Goal: Task Accomplishment & Management: Complete application form

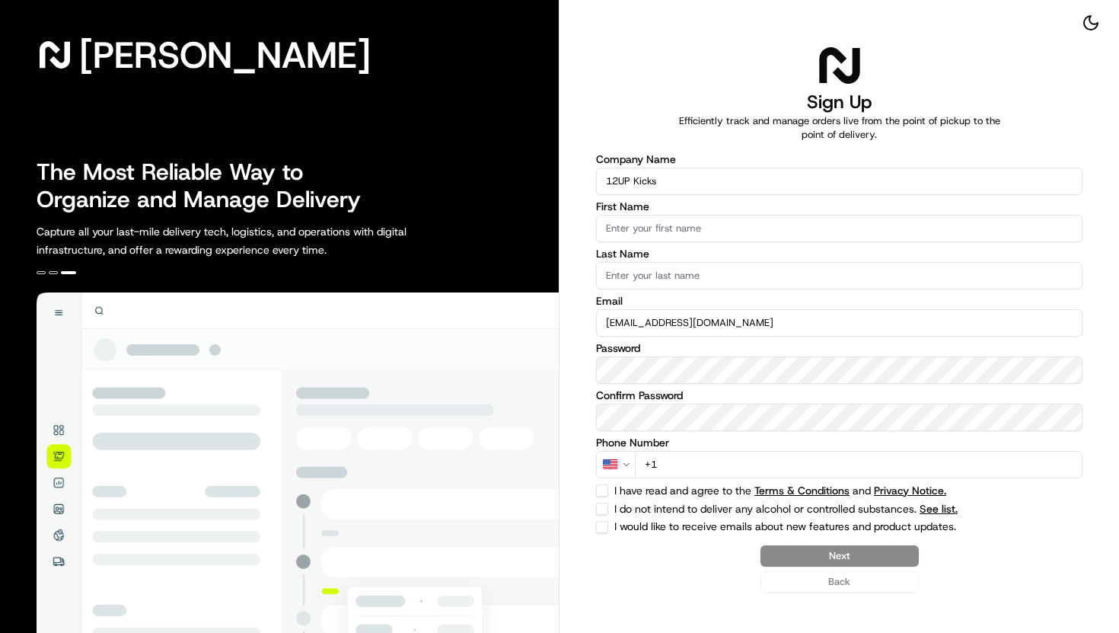
click at [650, 220] on input "First Name" at bounding box center [839, 228] width 486 height 27
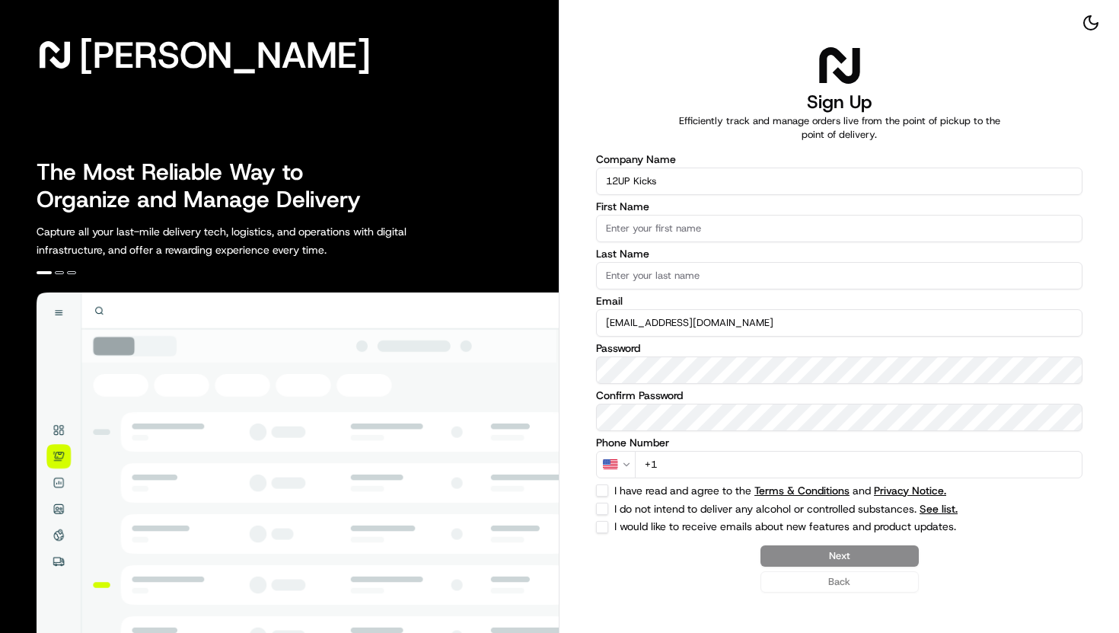
click at [650, 486] on label "I have read and agree to the Terms & Conditions and Privacy Notice." at bounding box center [808, 490] width 389 height 11
click at [608, 486] on button "I have read and agree to the Terms & Conditions and Privacy Notice." at bounding box center [602, 490] width 12 height 12
checkbox input "true"
click at [649, 510] on label "I do not intend to deliver any alcohol or controlled substances. See list." at bounding box center [808, 508] width 389 height 11
click at [608, 510] on button "I do not intend to deliver any alcohol or controlled substances. See list." at bounding box center [602, 508] width 12 height 12
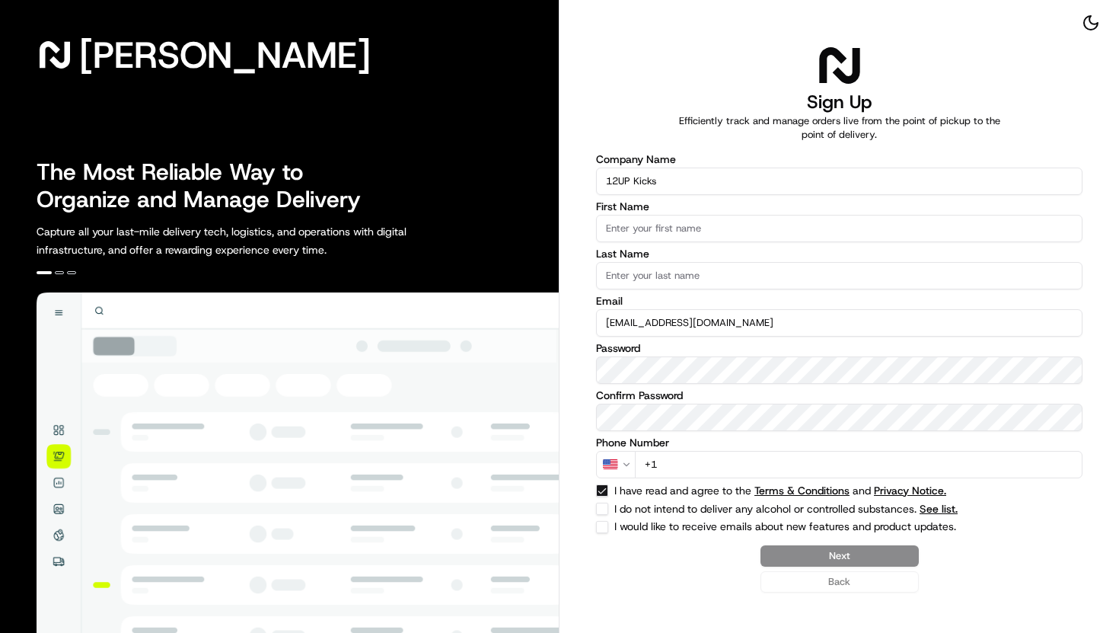
checkbox input "true"
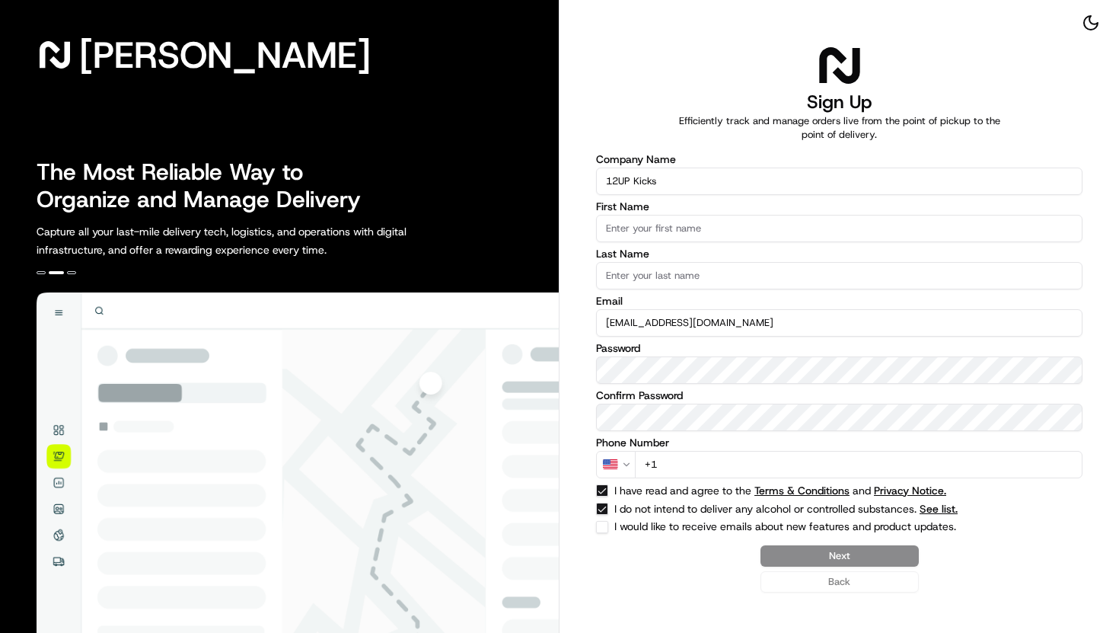
click at [649, 527] on label "I would like to receive emails about new features and product updates." at bounding box center [808, 527] width 389 height 12
click at [608, 527] on button "I would like to receive emails about new features and product updates." at bounding box center [602, 527] width 12 height 12
checkbox input "true"
click at [630, 223] on input "First Name" at bounding box center [839, 228] width 486 height 27
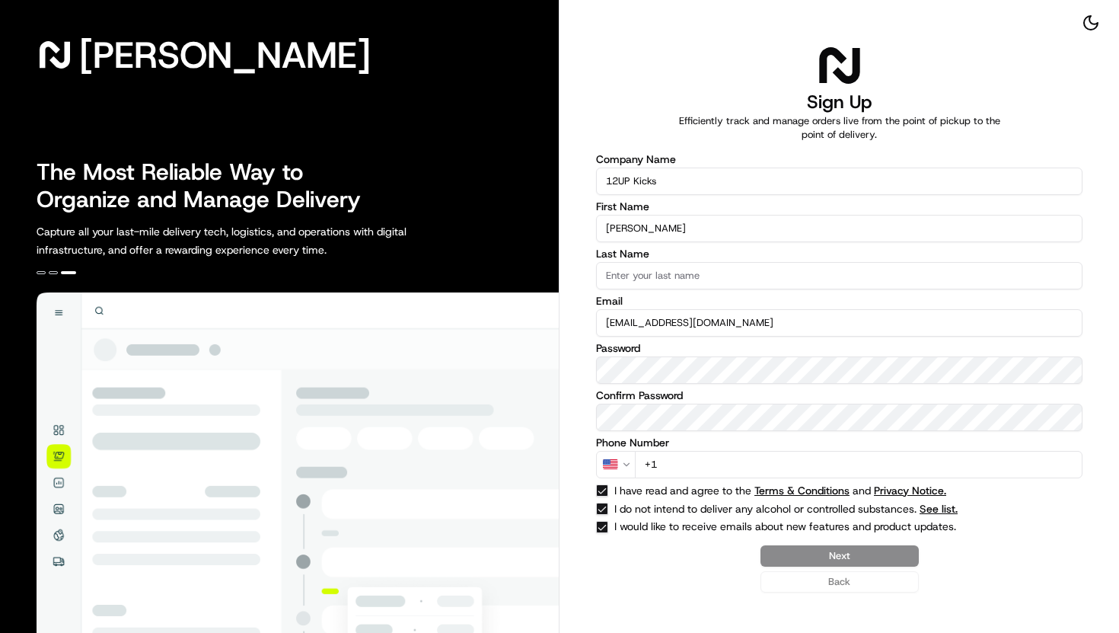
type input "[PERSON_NAME]"
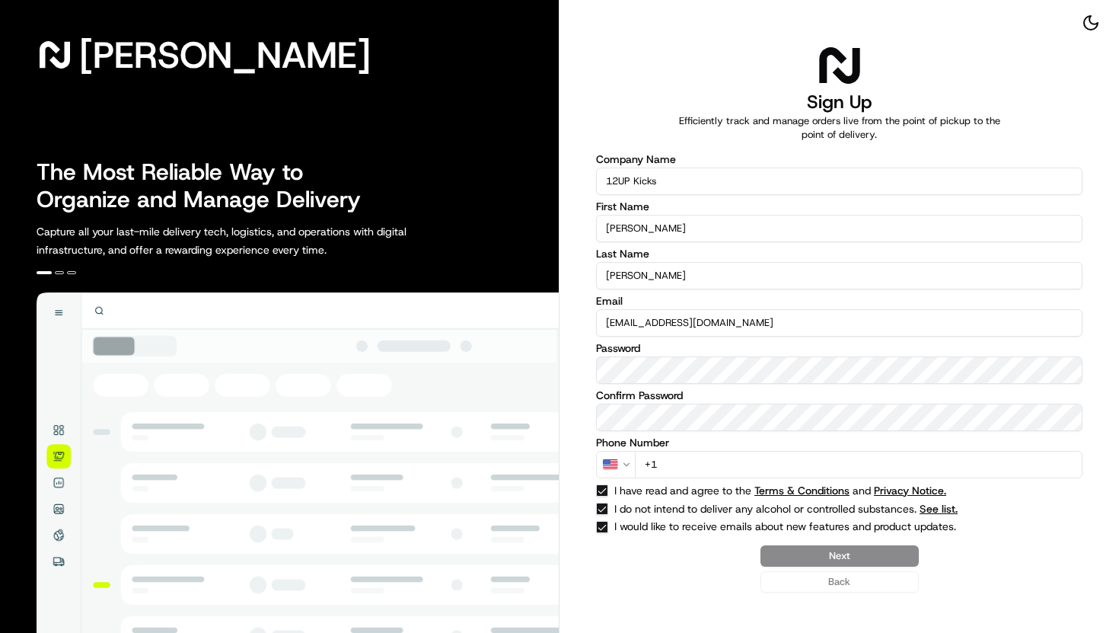
type input "[PERSON_NAME]"
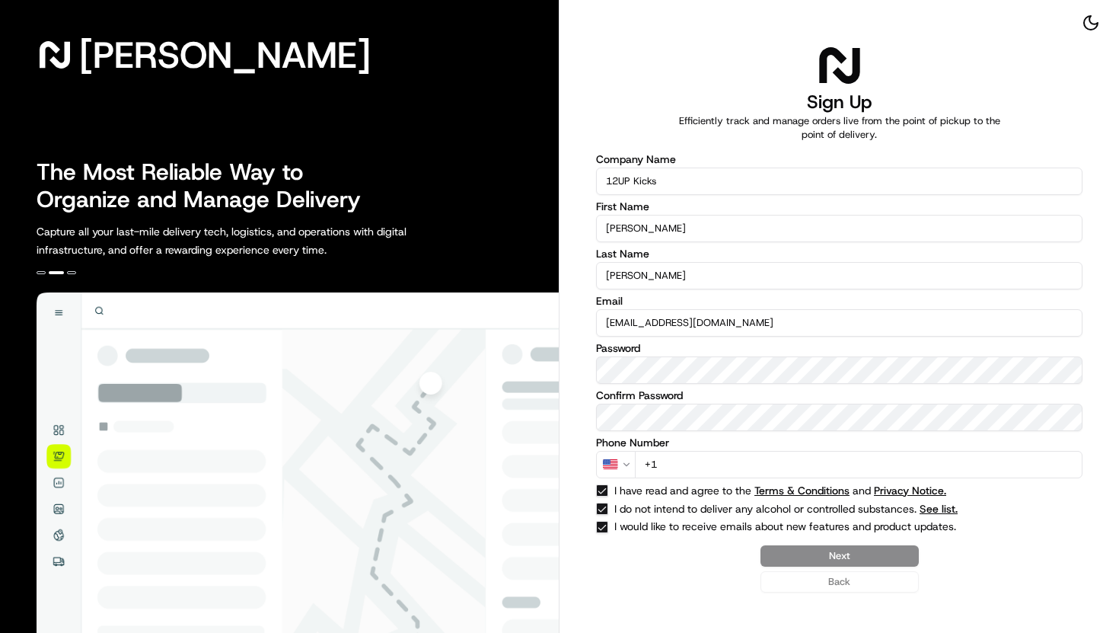
click at [685, 473] on input "+1" at bounding box center [859, 464] width 448 height 27
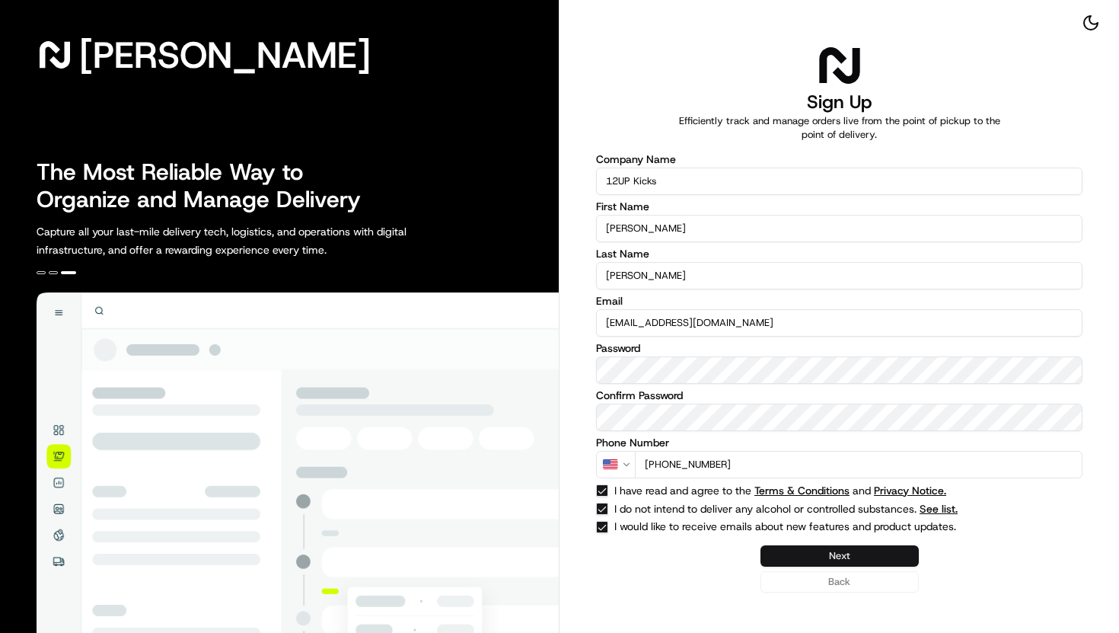
type input "[PHONE_NUMBER]"
click at [821, 553] on button "Next" at bounding box center [839, 555] width 158 height 21
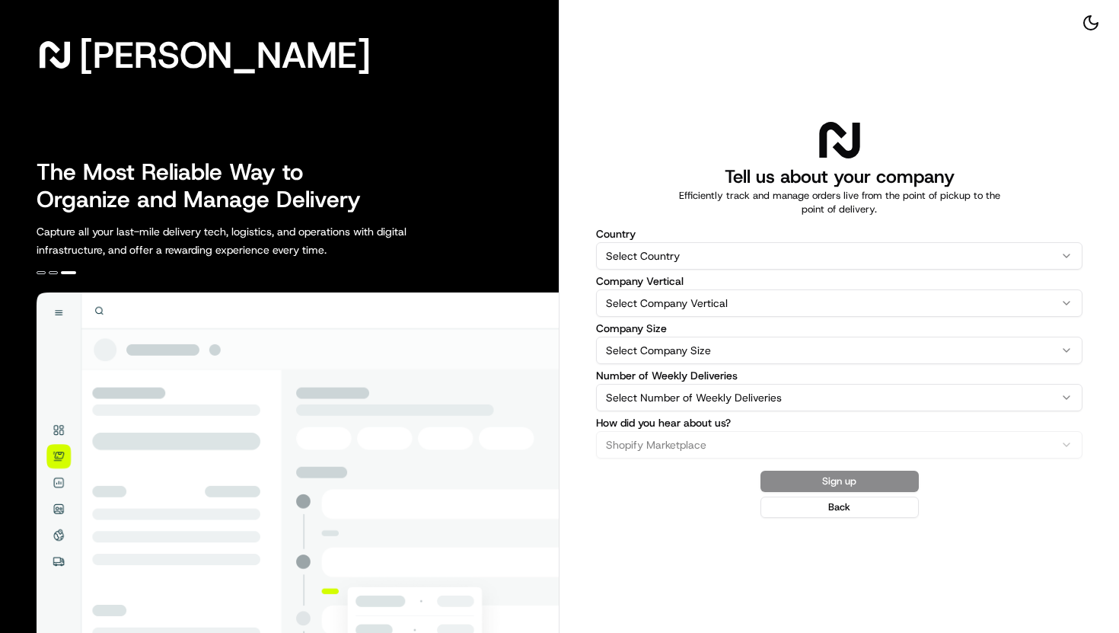
click at [670, 257] on html "[PERSON_NAME] The Most Reliable Way to Organize and Manage Delivery Capture all…" at bounding box center [559, 316] width 1119 height 633
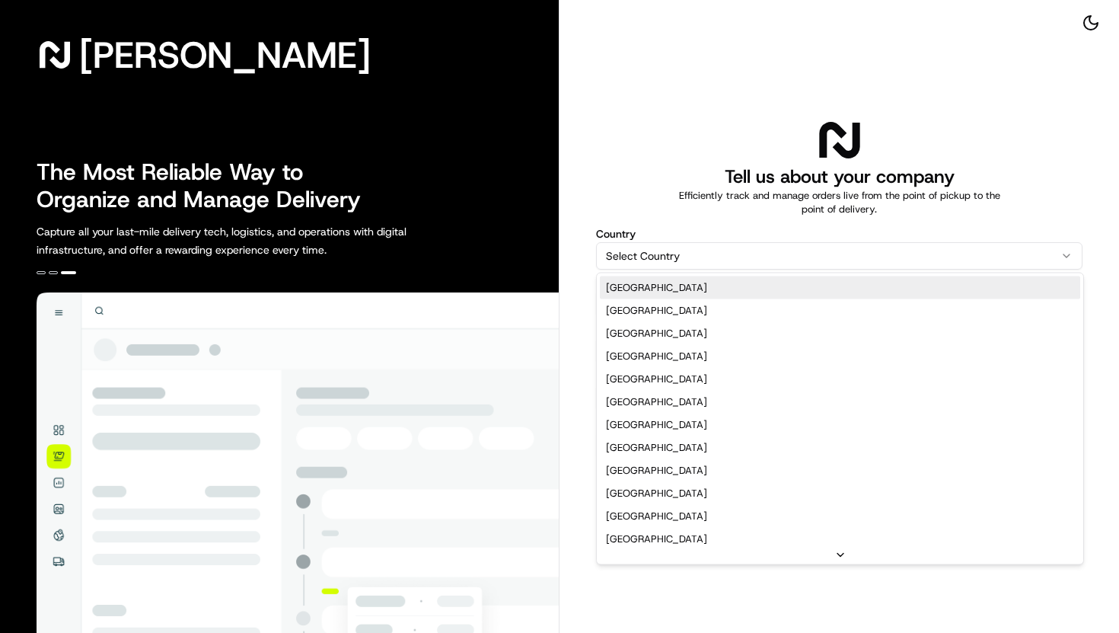
select select "US"
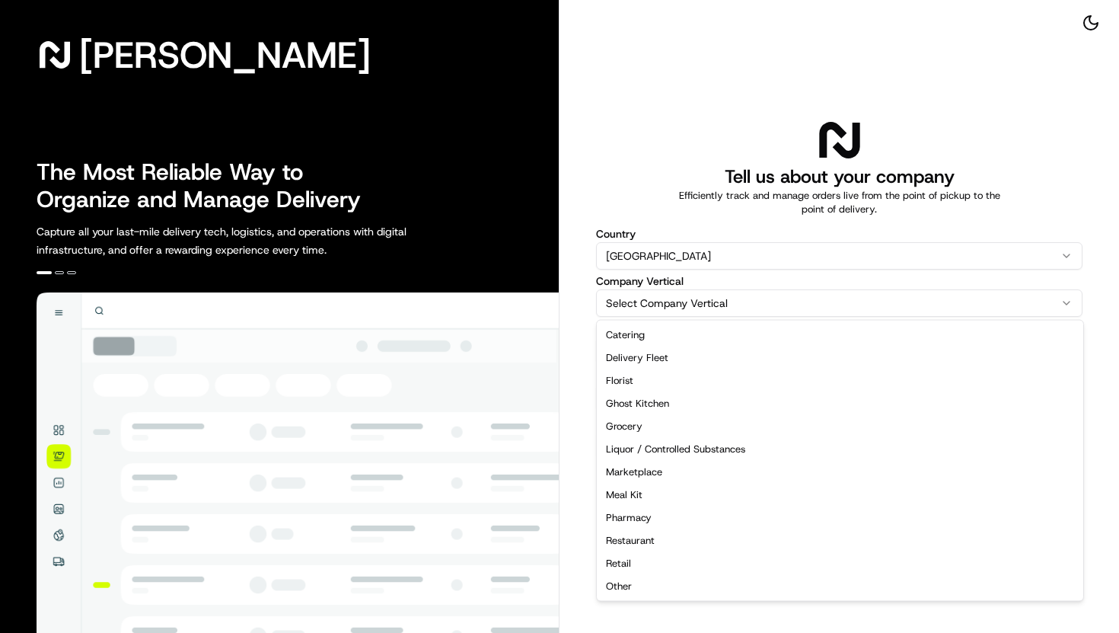
click at [658, 303] on html "[PERSON_NAME] The Most Reliable Way to Organize and Manage Delivery Capture all…" at bounding box center [559, 316] width 1119 height 633
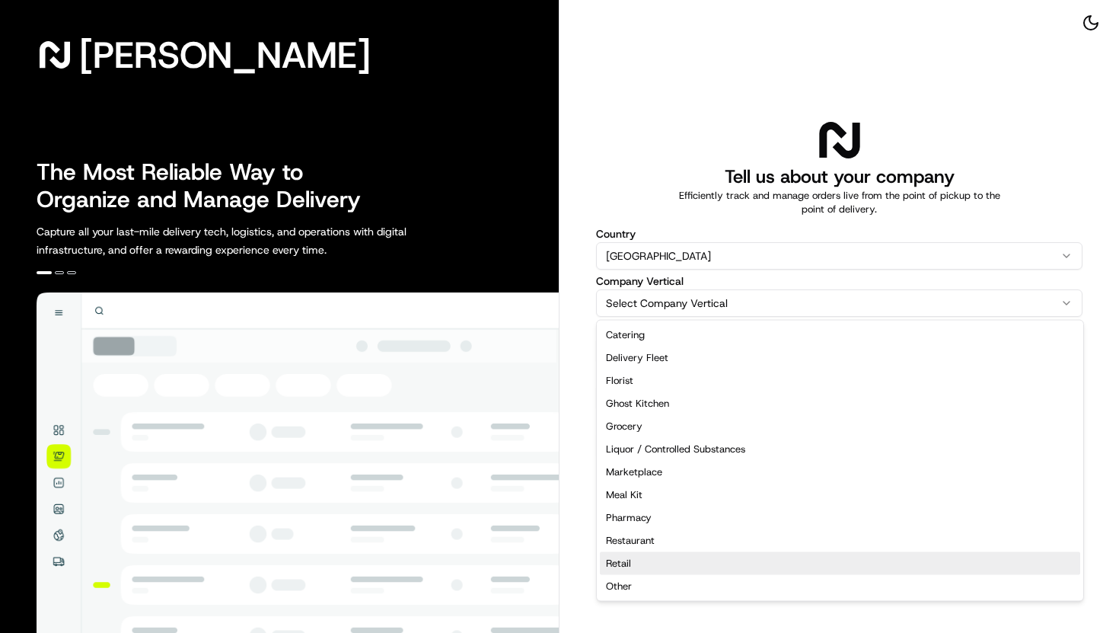
select select "Retail"
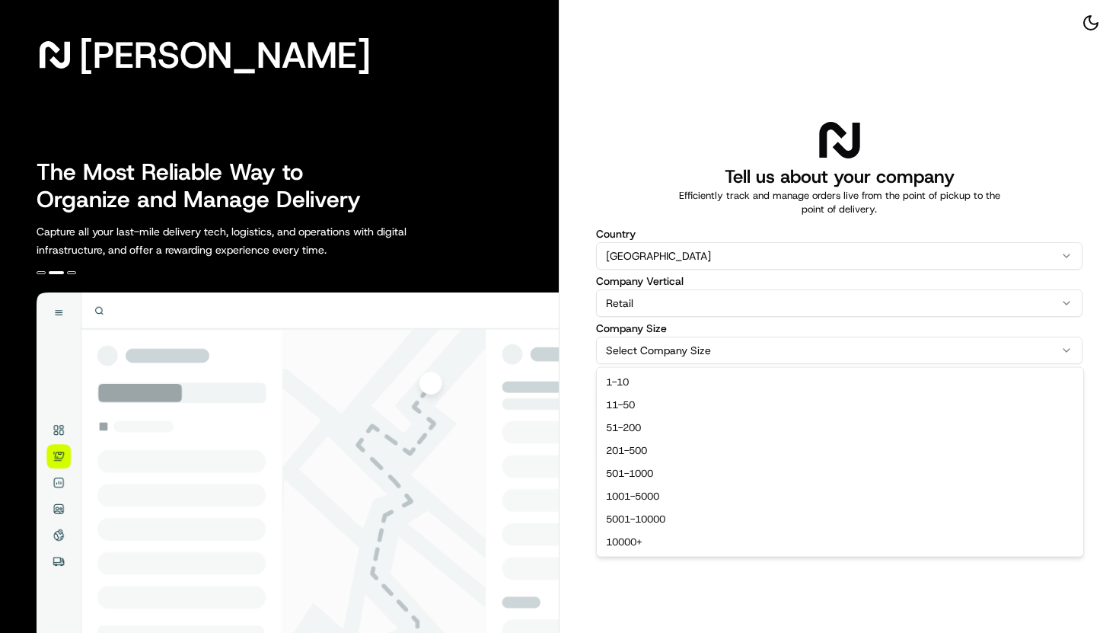
click at [662, 354] on html "[PERSON_NAME] The Most Reliable Way to Organize and Manage Delivery Capture all…" at bounding box center [559, 316] width 1119 height 633
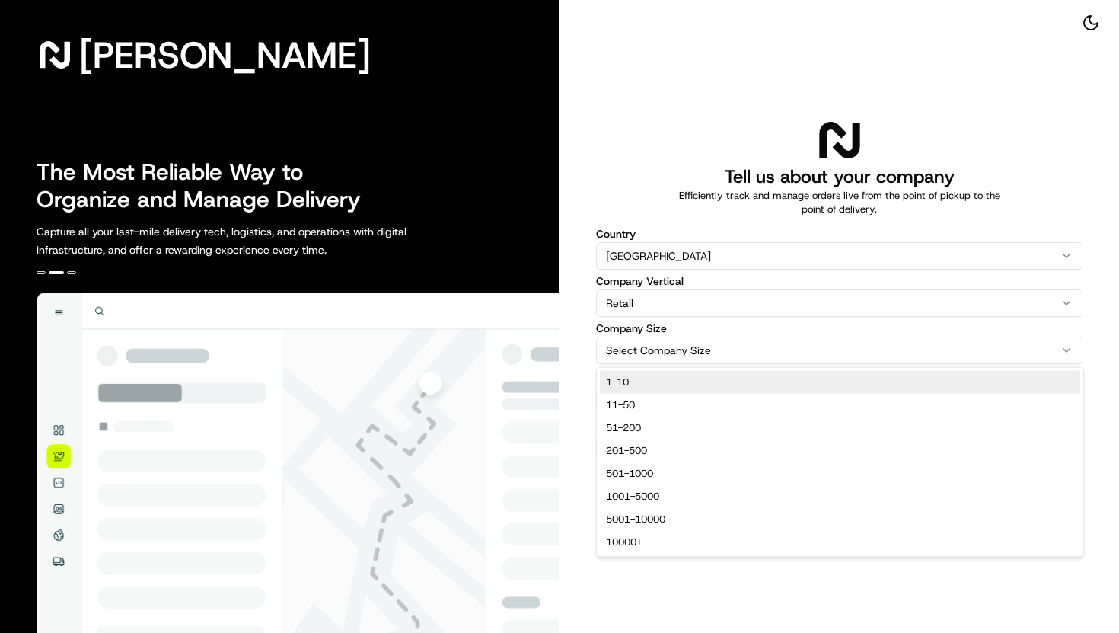
select select "1-10"
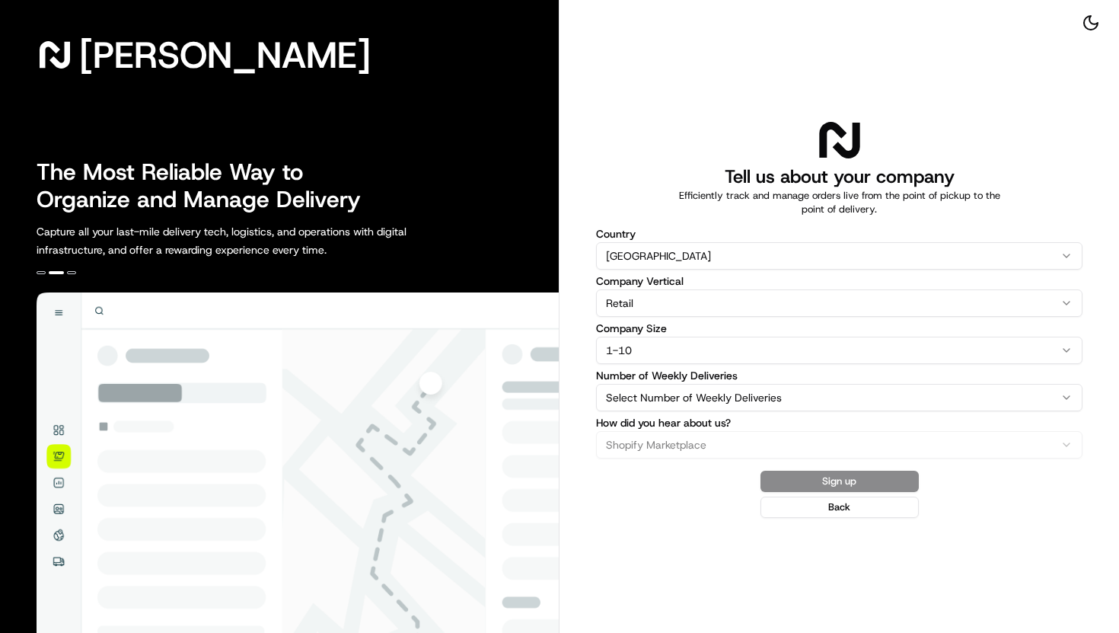
click at [646, 393] on html "[PERSON_NAME] The Most Reliable Way to Organize and Manage Delivery Capture all…" at bounding box center [559, 316] width 1119 height 633
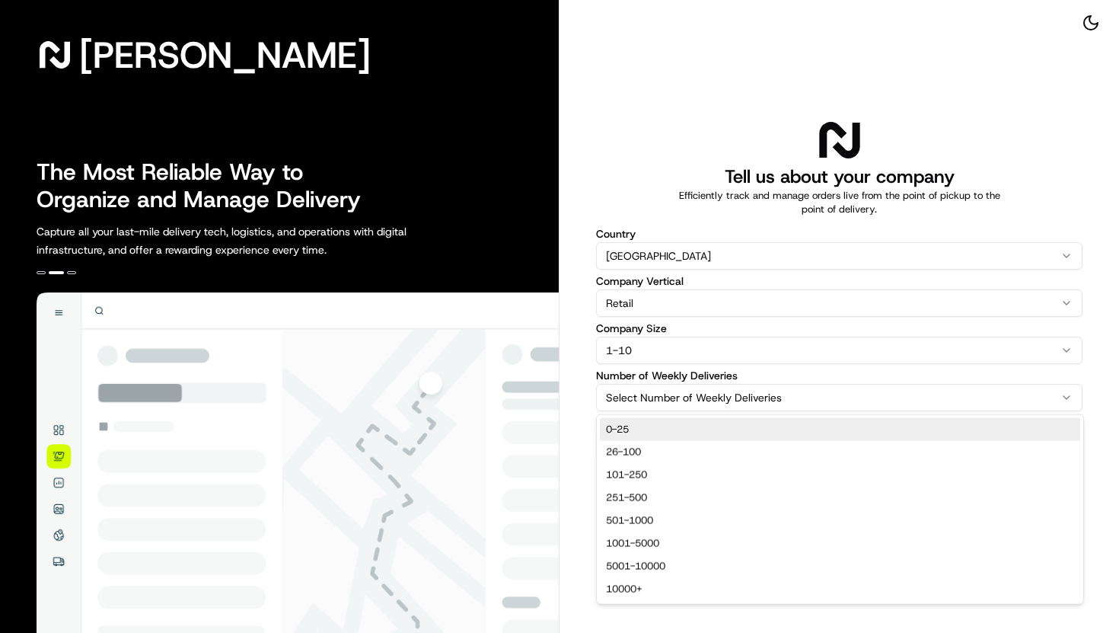
select select "0-25"
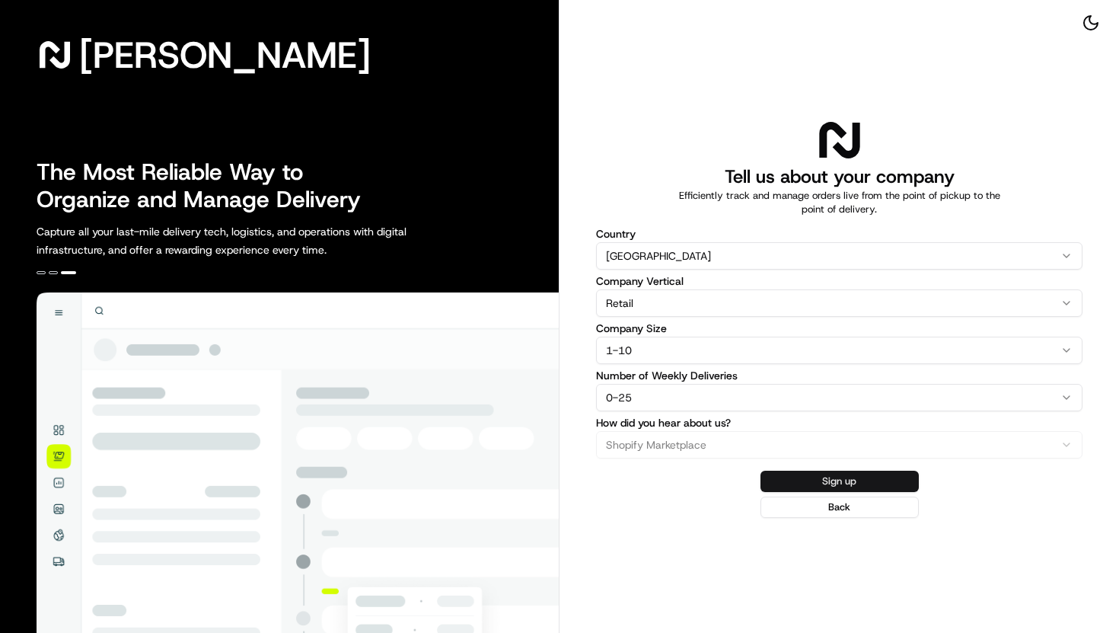
click at [788, 480] on button "Sign up" at bounding box center [839, 480] width 158 height 21
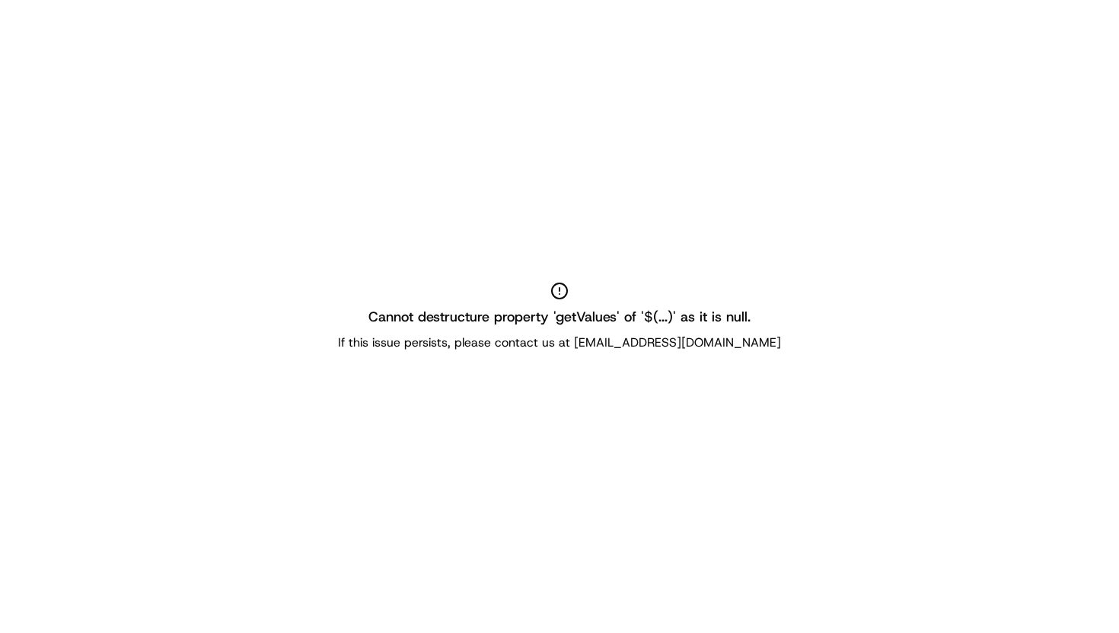
click at [655, 351] on div "Cannot destructure property 'getValues' of '$(...)' as it is null. If this issu…" at bounding box center [559, 316] width 1119 height 633
click at [652, 346] on p "If this issue persists, please contact us at [EMAIL_ADDRESS][DOMAIN_NAME]" at bounding box center [559, 342] width 443 height 18
